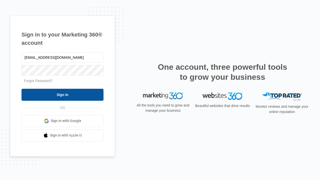
click at [63, 95] on input "Sign In" at bounding box center [63, 95] width 82 height 12
